Goal: Task Accomplishment & Management: Use online tool/utility

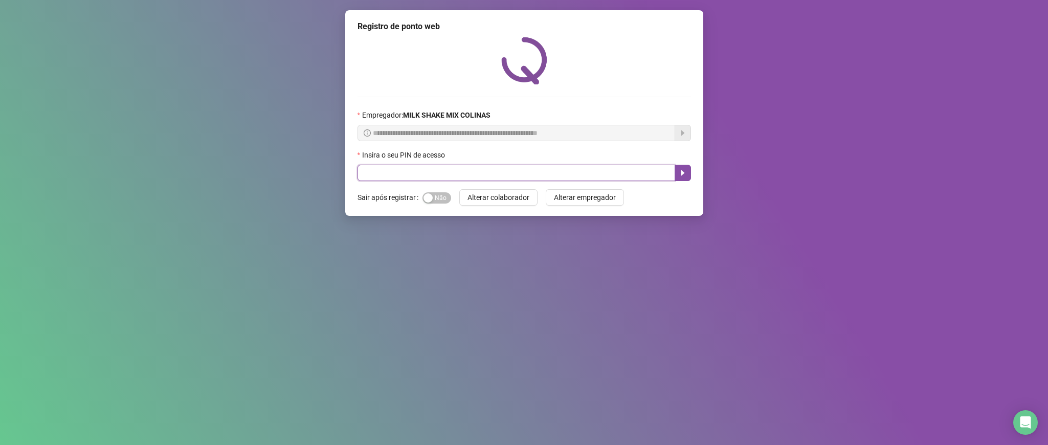
click at [373, 170] on input "text" at bounding box center [517, 173] width 318 height 16
type input "****"
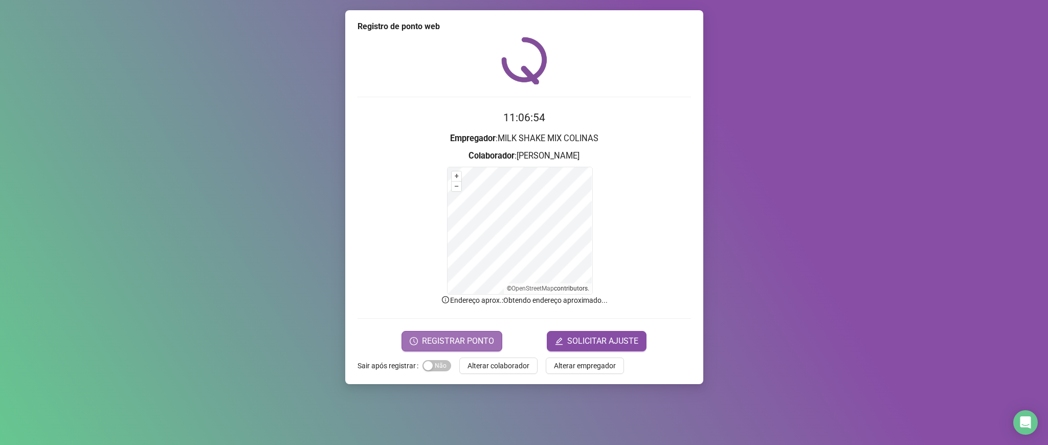
click at [433, 340] on span "REGISTRAR PONTO" at bounding box center [458, 341] width 72 height 12
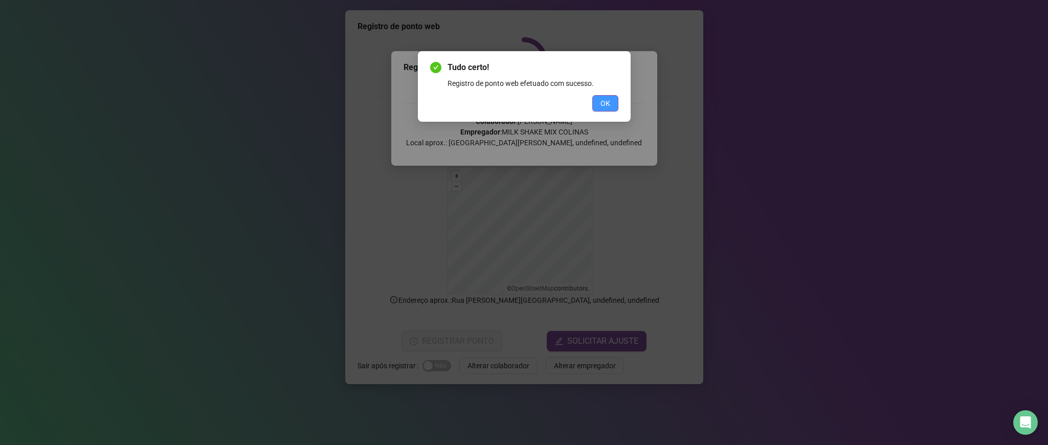
click at [599, 99] on button "OK" at bounding box center [605, 103] width 26 height 16
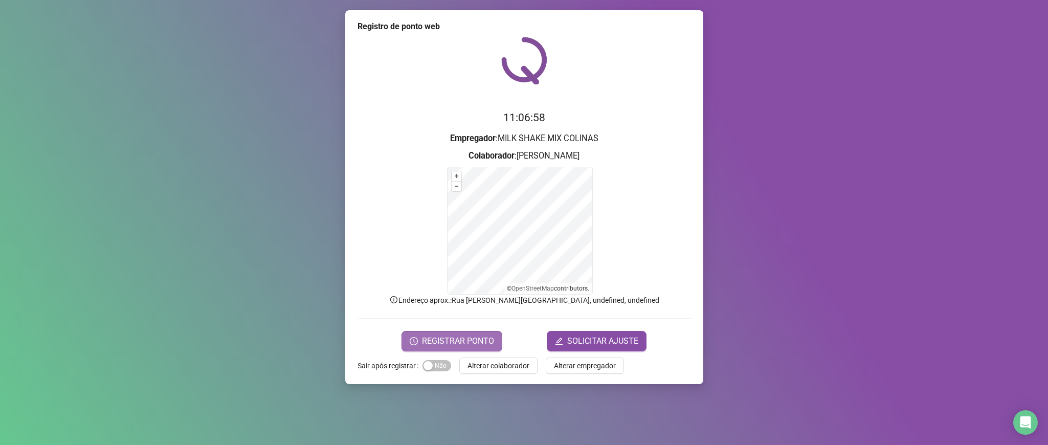
click at [472, 338] on span "REGISTRAR PONTO" at bounding box center [458, 341] width 72 height 12
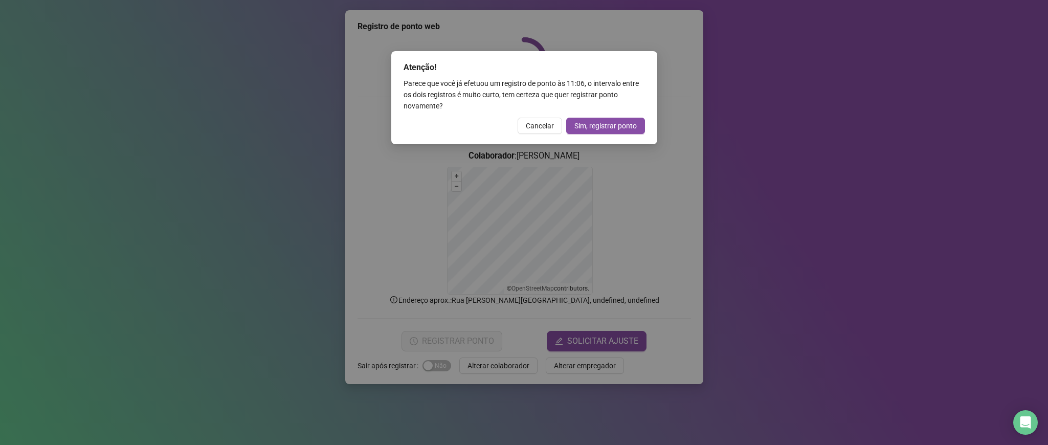
click at [546, 120] on span "Cancelar" at bounding box center [540, 125] width 28 height 11
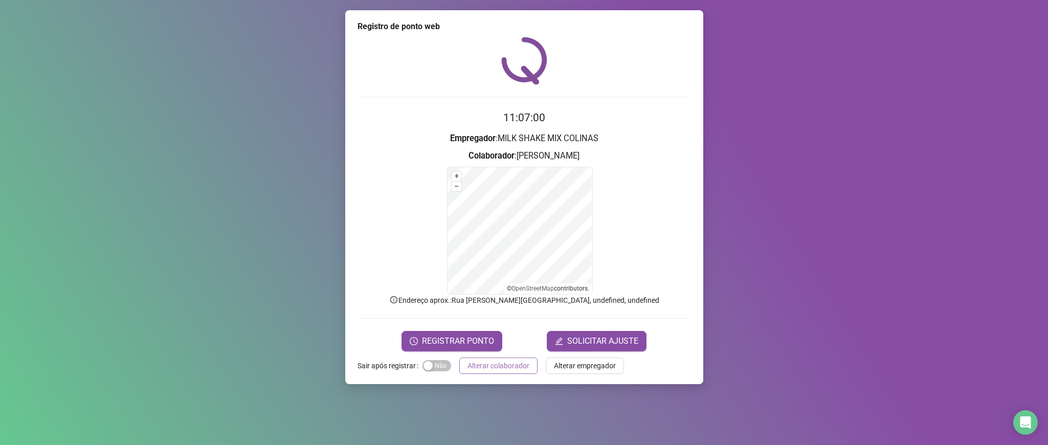
drag, startPoint x: 496, startPoint y: 358, endPoint x: 493, endPoint y: 364, distance: 7.3
click at [495, 361] on div "Registro de ponto web 11:07:00 Empregador : MILK SHAKE MIX COLINAS Colaborador …" at bounding box center [524, 197] width 358 height 374
click at [473, 364] on span "Alterar colaborador" at bounding box center [499, 365] width 62 height 11
